Goal: Browse casually

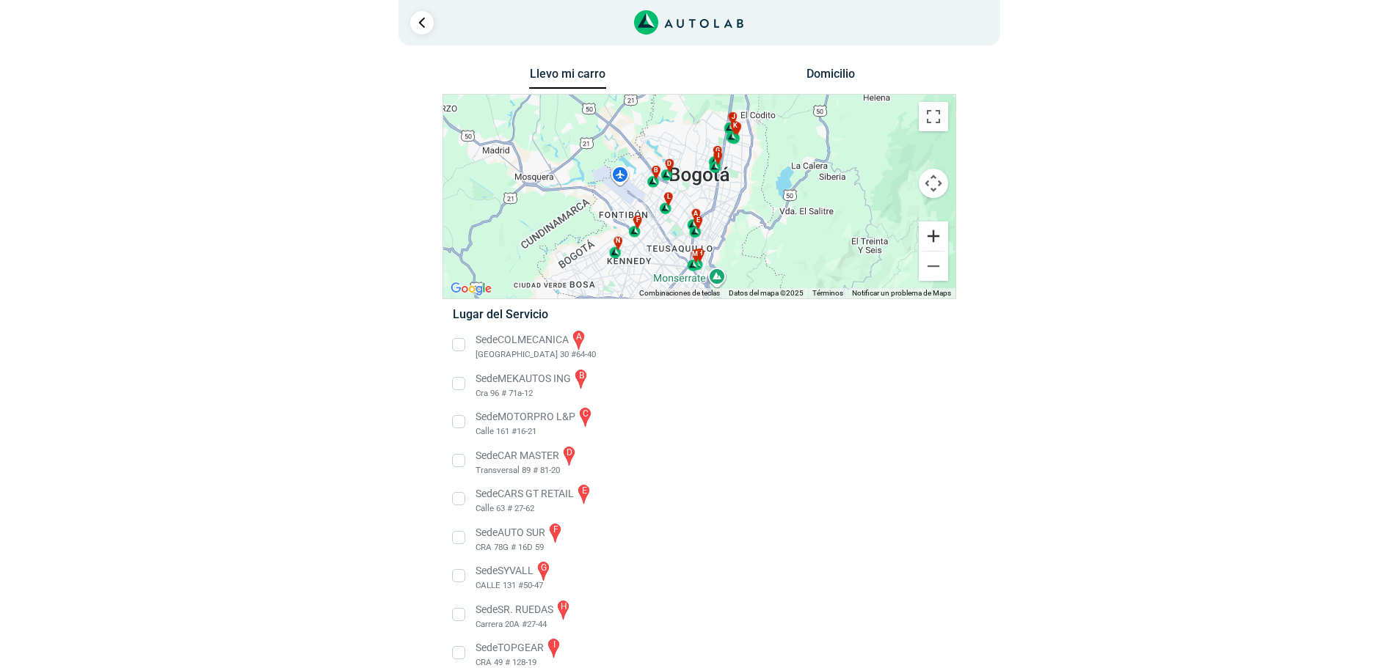
click at [930, 242] on button "Ampliar" at bounding box center [933, 236] width 29 height 29
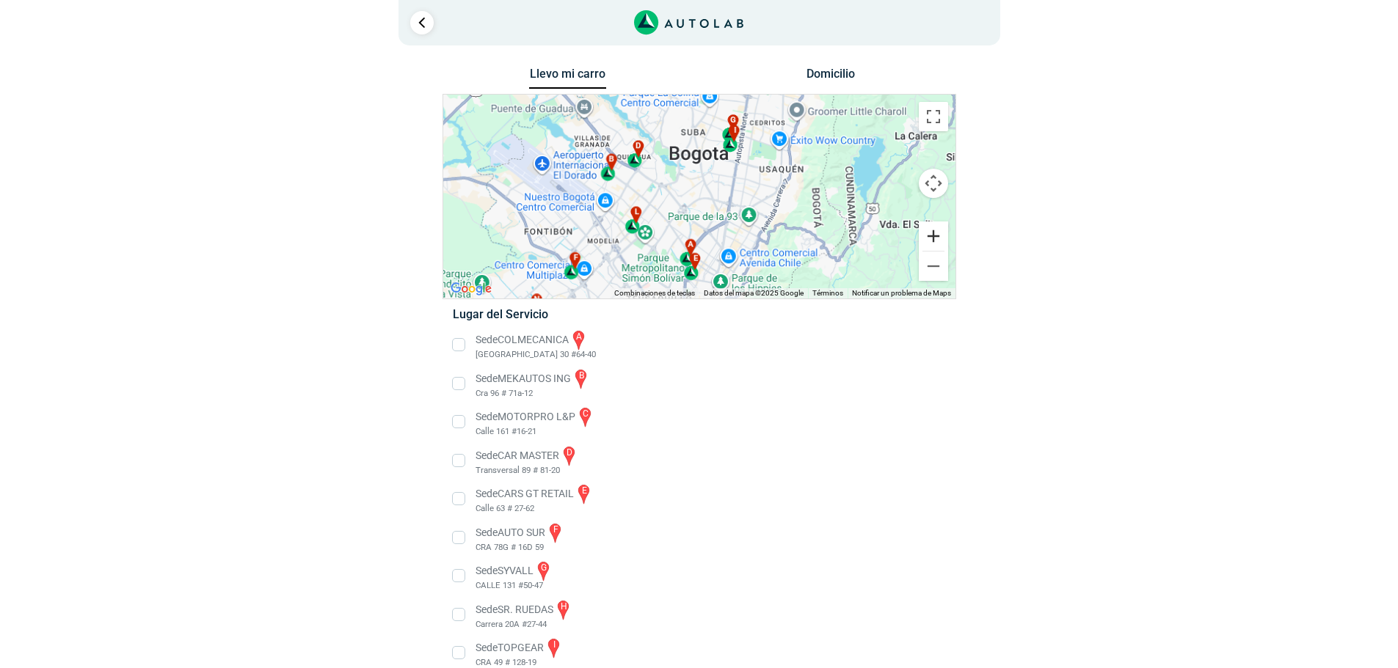
click at [930, 242] on button "Ampliar" at bounding box center [933, 236] width 29 height 29
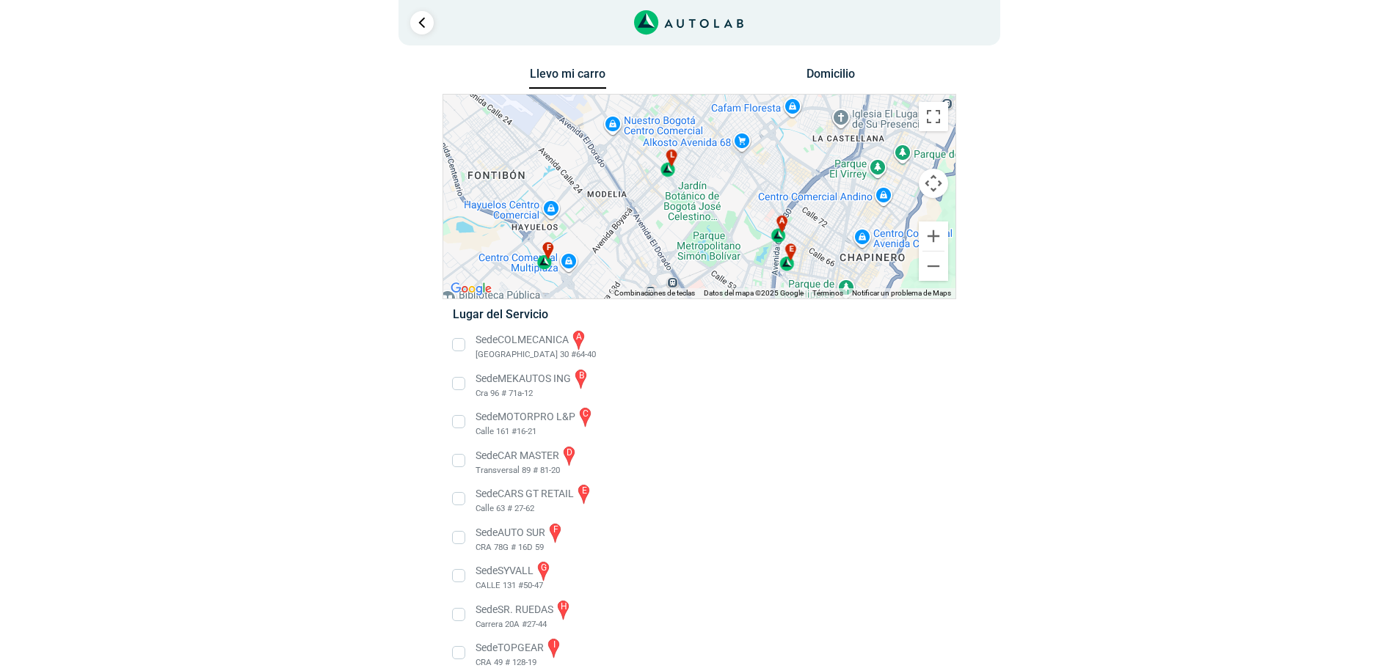
drag, startPoint x: 741, startPoint y: 242, endPoint x: 844, endPoint y: 149, distance: 139.2
click at [844, 149] on div "a b c d e f g" at bounding box center [699, 197] width 512 height 204
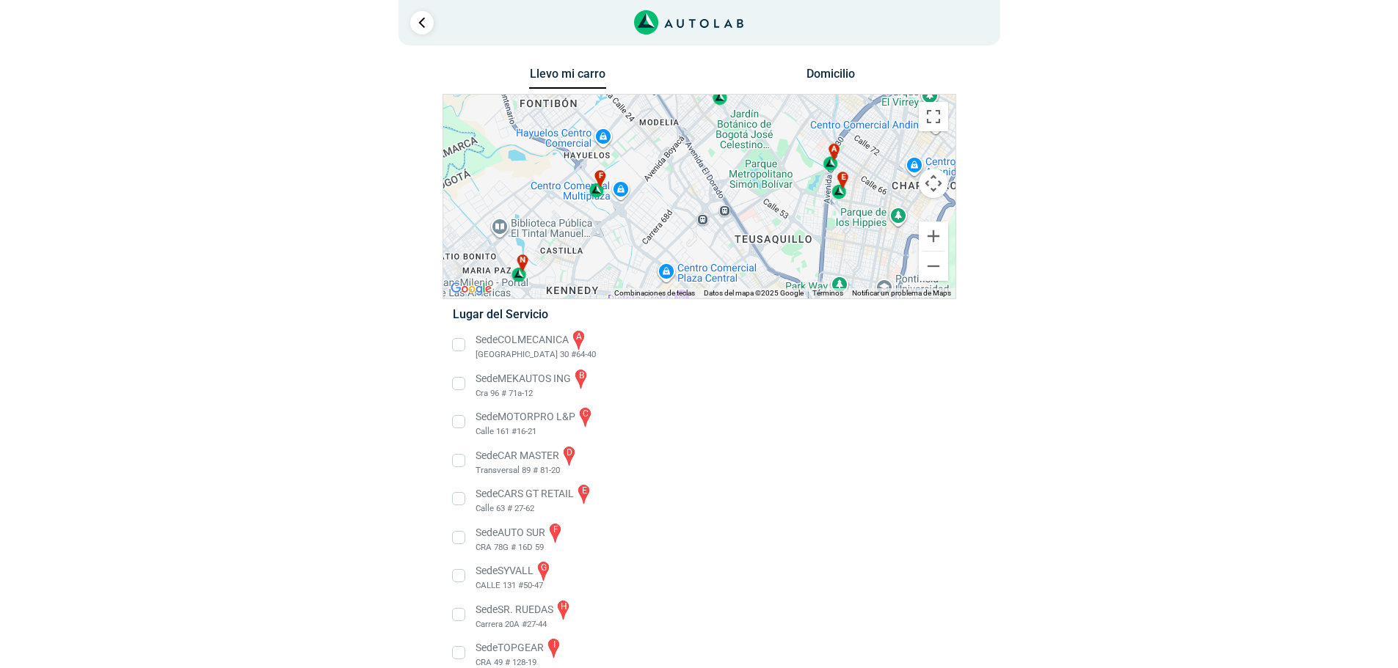
drag, startPoint x: 781, startPoint y: 209, endPoint x: 832, endPoint y: 131, distance: 93.4
click at [832, 131] on div "a b c d e f g" at bounding box center [699, 197] width 512 height 204
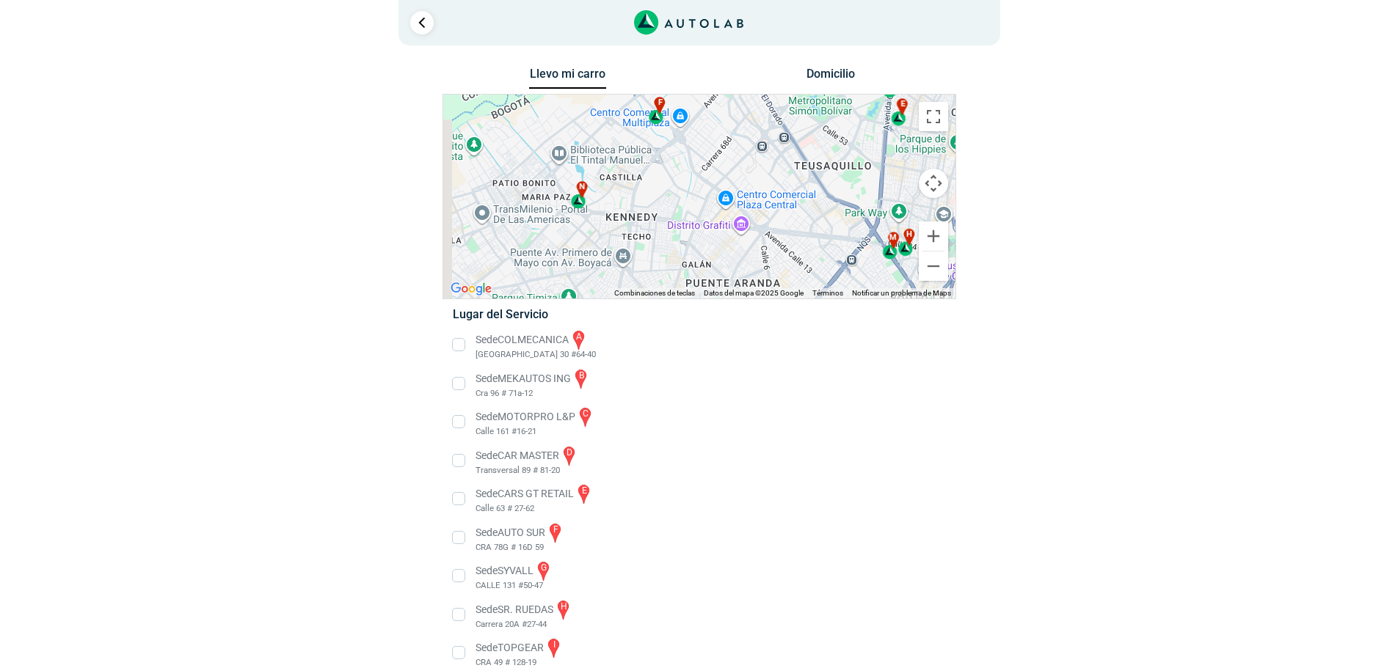
drag, startPoint x: 707, startPoint y: 228, endPoint x: 756, endPoint y: 172, distance: 74.9
click at [756, 172] on div "a b c d e f g" at bounding box center [699, 197] width 512 height 204
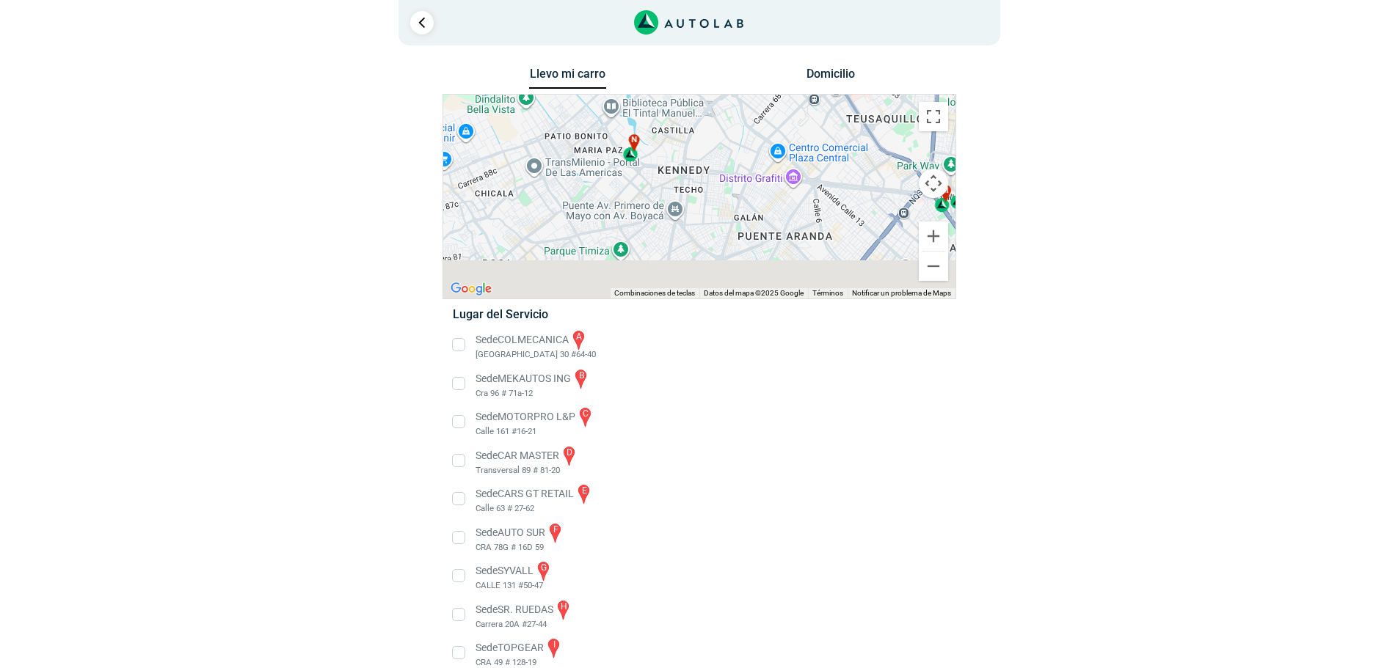
drag, startPoint x: 699, startPoint y: 244, endPoint x: 758, endPoint y: 191, distance: 79.0
click at [758, 191] on div "a b c d e f g" at bounding box center [699, 197] width 512 height 204
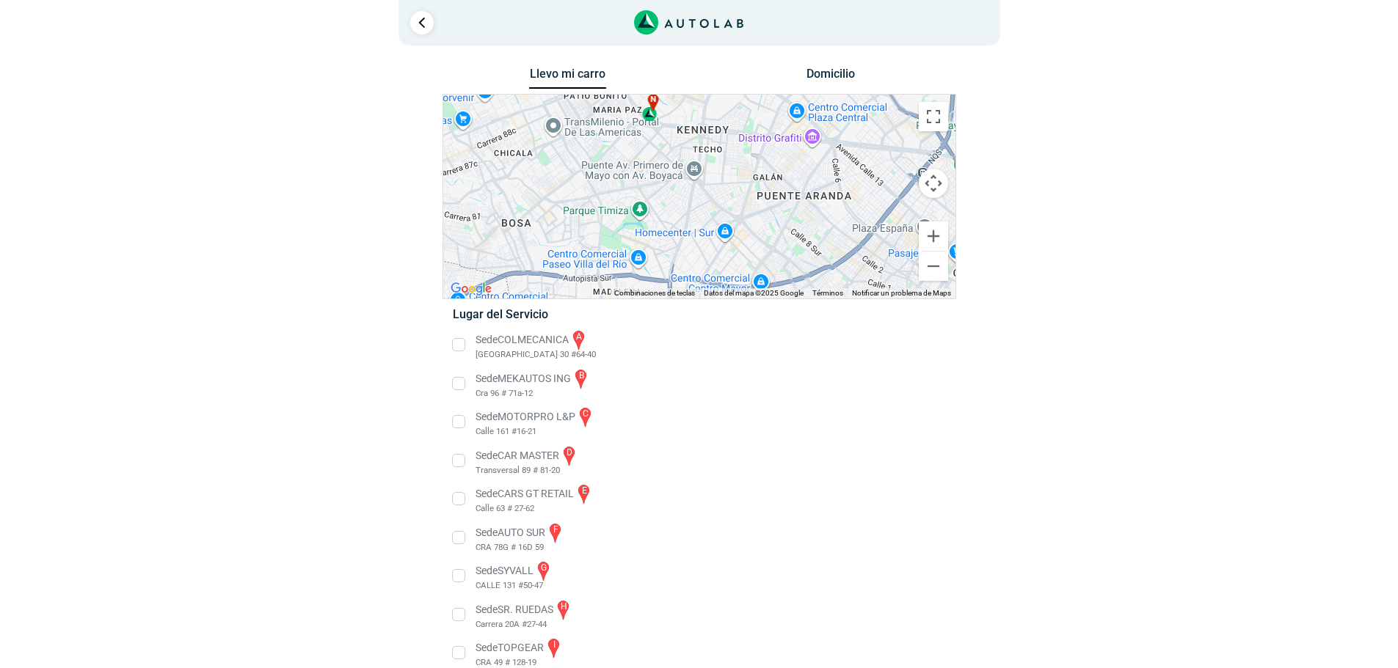
drag, startPoint x: 652, startPoint y: 214, endPoint x: 666, endPoint y: 168, distance: 48.3
click at [666, 168] on div "a b c d e f g" at bounding box center [699, 197] width 512 height 204
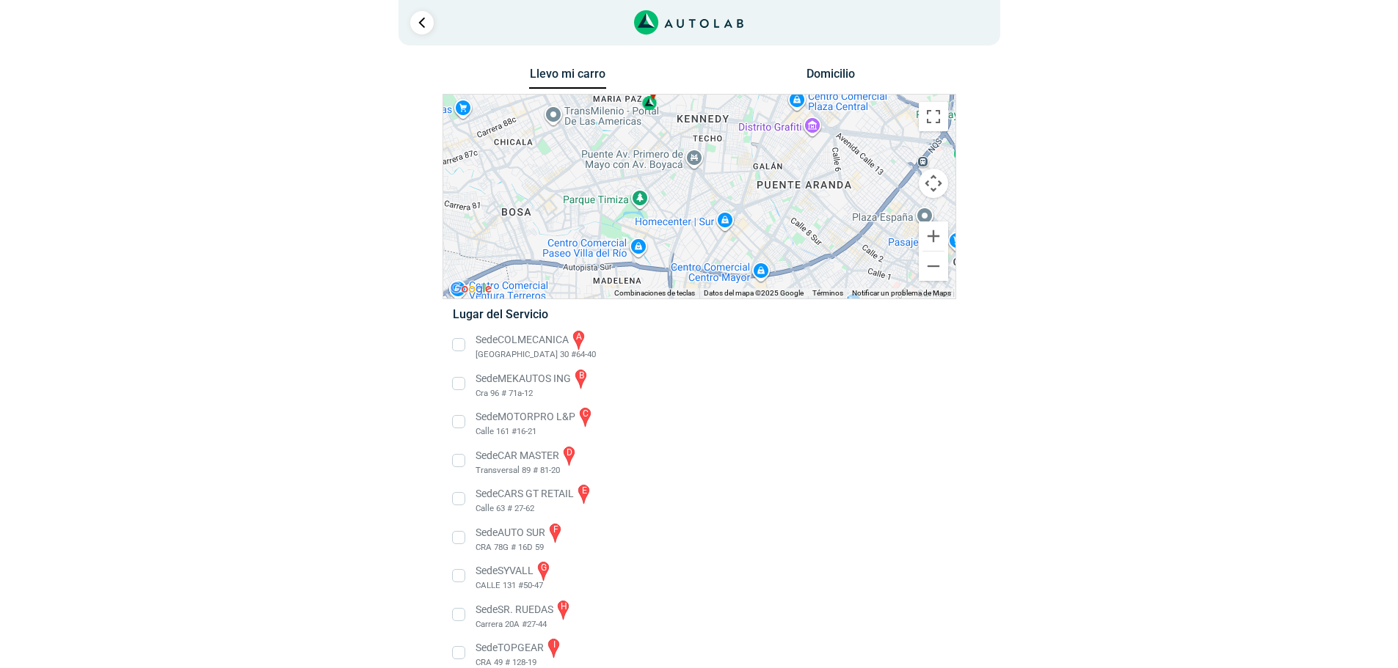
drag, startPoint x: 703, startPoint y: 221, endPoint x: 741, endPoint y: 131, distance: 97.3
click at [742, 123] on div "a b c d e f g" at bounding box center [699, 197] width 512 height 204
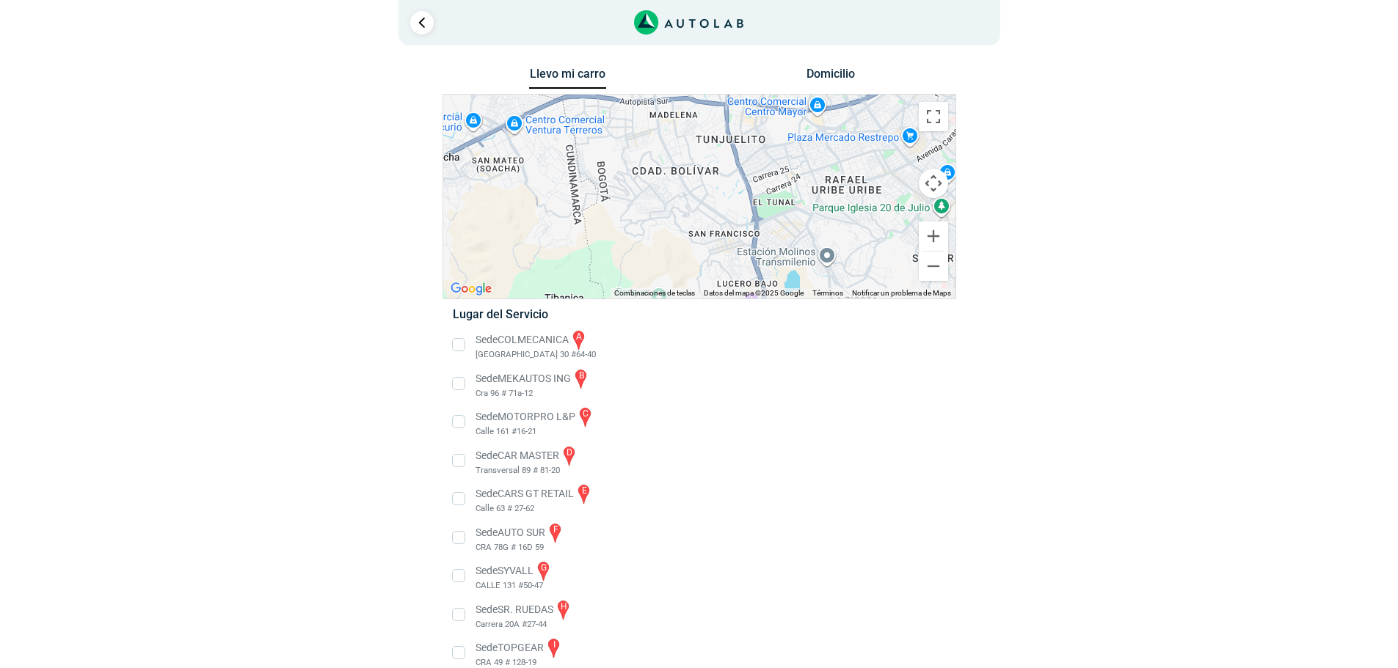
drag, startPoint x: 745, startPoint y: 217, endPoint x: 746, endPoint y: 291, distance: 73.4
click at [746, 291] on div "a b c d e f g" at bounding box center [699, 197] width 512 height 204
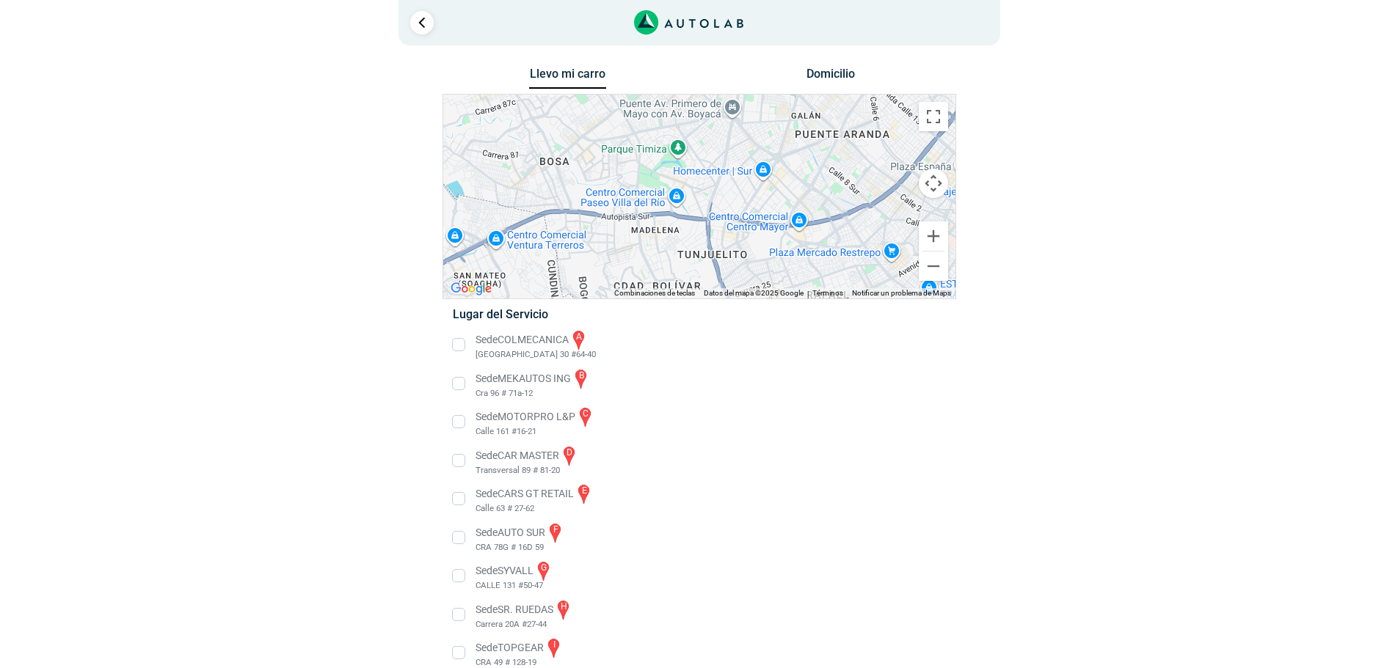
drag, startPoint x: 768, startPoint y: 222, endPoint x: 737, endPoint y: 249, distance: 41.6
click at [740, 263] on div "a b c d e f g" at bounding box center [699, 197] width 512 height 204
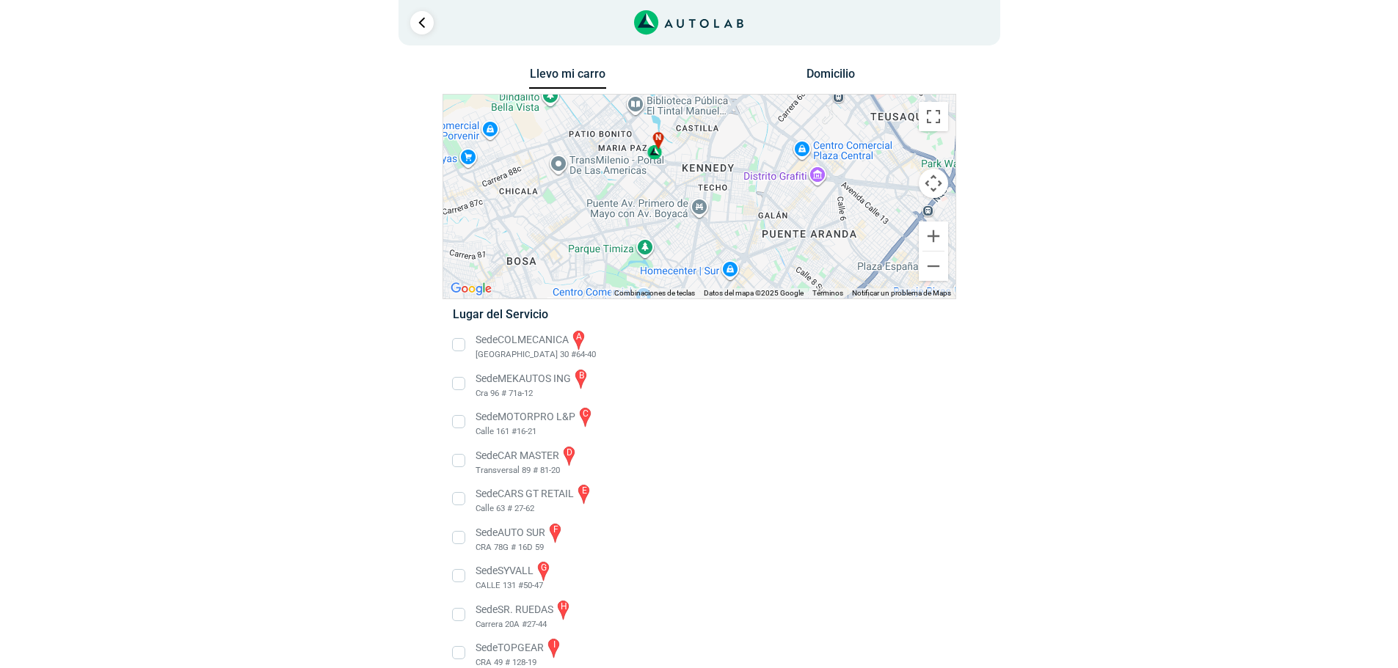
drag, startPoint x: 740, startPoint y: 241, endPoint x: 741, endPoint y: 196, distance: 44.8
click at [731, 277] on div "a b c d e f g" at bounding box center [699, 197] width 512 height 204
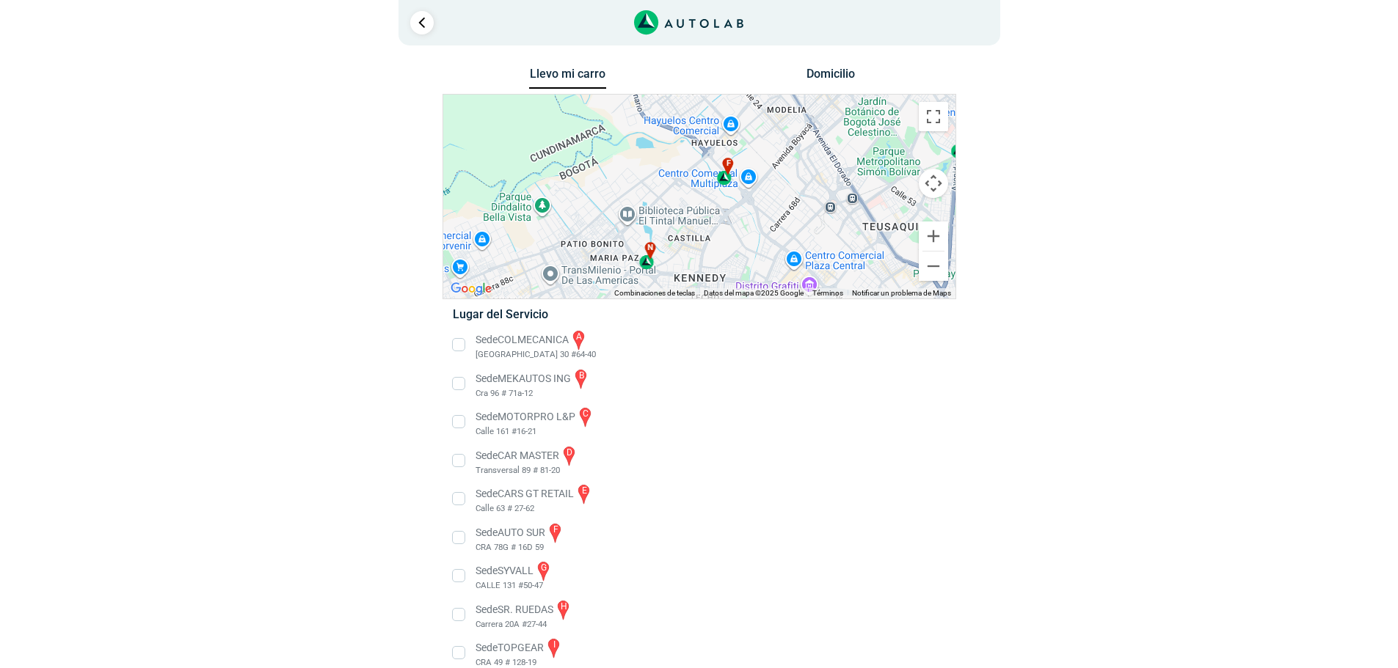
drag, startPoint x: 739, startPoint y: 161, endPoint x: 737, endPoint y: 249, distance: 88.1
click at [729, 271] on div "a b c d e f g" at bounding box center [699, 197] width 512 height 204
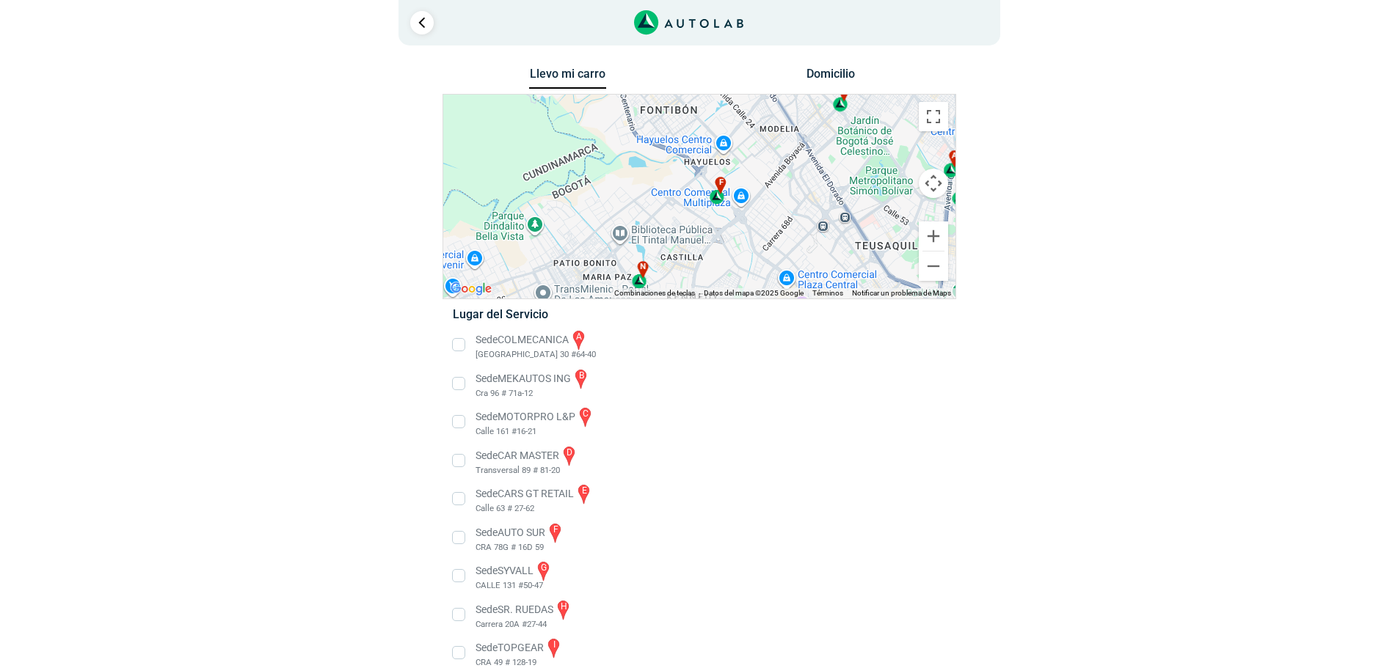
drag, startPoint x: 745, startPoint y: 235, endPoint x: 624, endPoint y: 161, distance: 141.9
click at [624, 163] on div "a b c d e f g" at bounding box center [699, 197] width 512 height 204
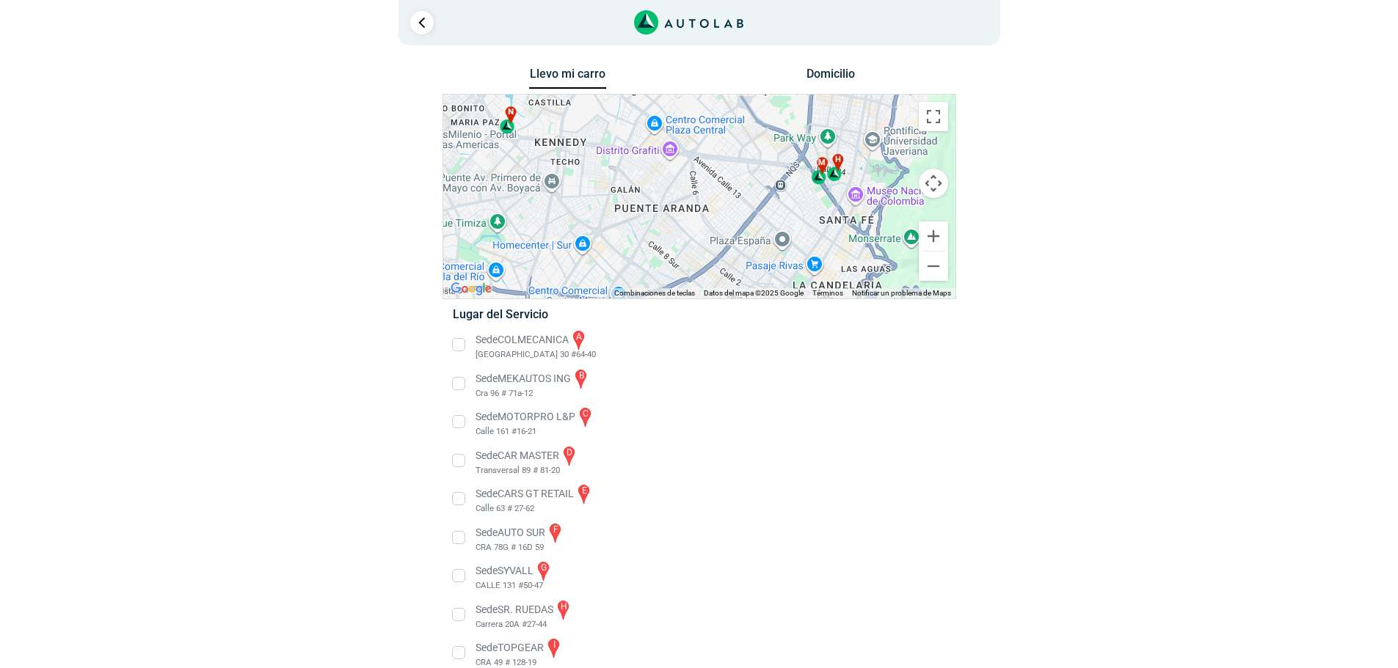
drag, startPoint x: 679, startPoint y: 180, endPoint x: 698, endPoint y: 153, distance: 32.8
click at [682, 123] on div "a b c d e f g" at bounding box center [699, 197] width 512 height 204
